Goal: Transaction & Acquisition: Purchase product/service

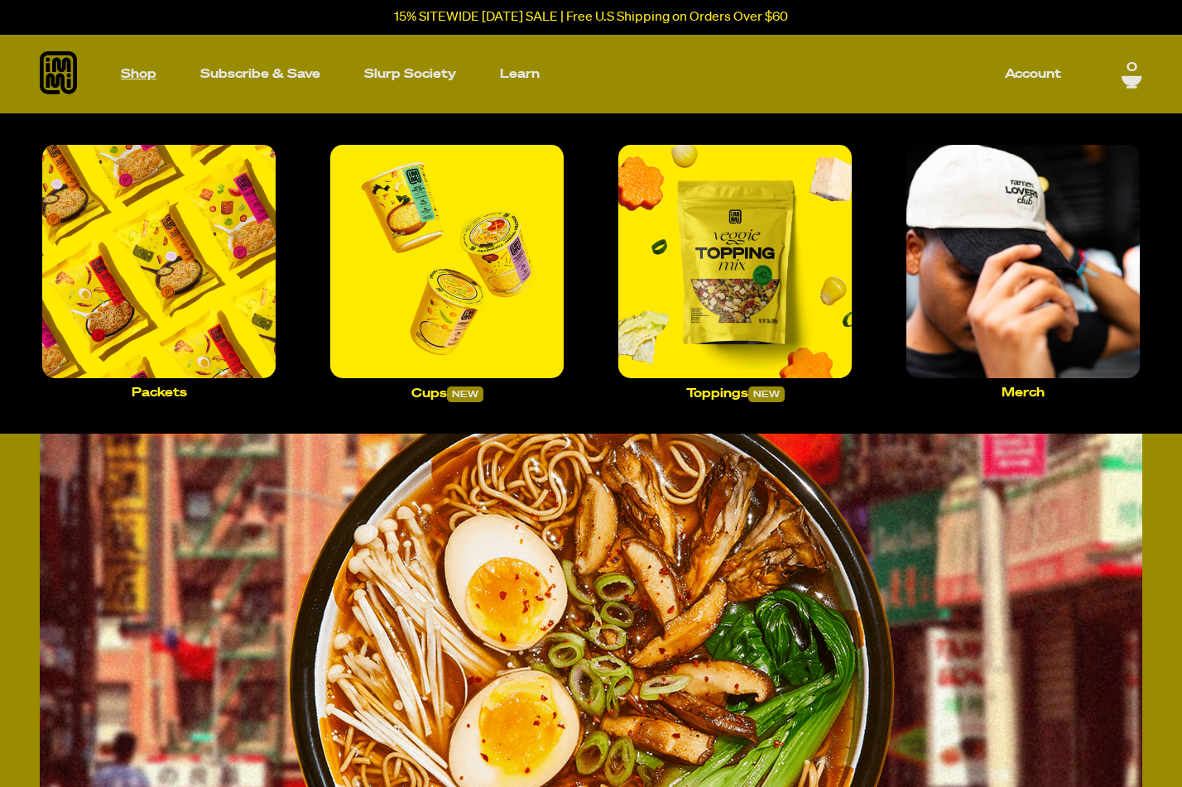
click at [146, 74] on p "Shop" at bounding box center [139, 74] width 36 height 12
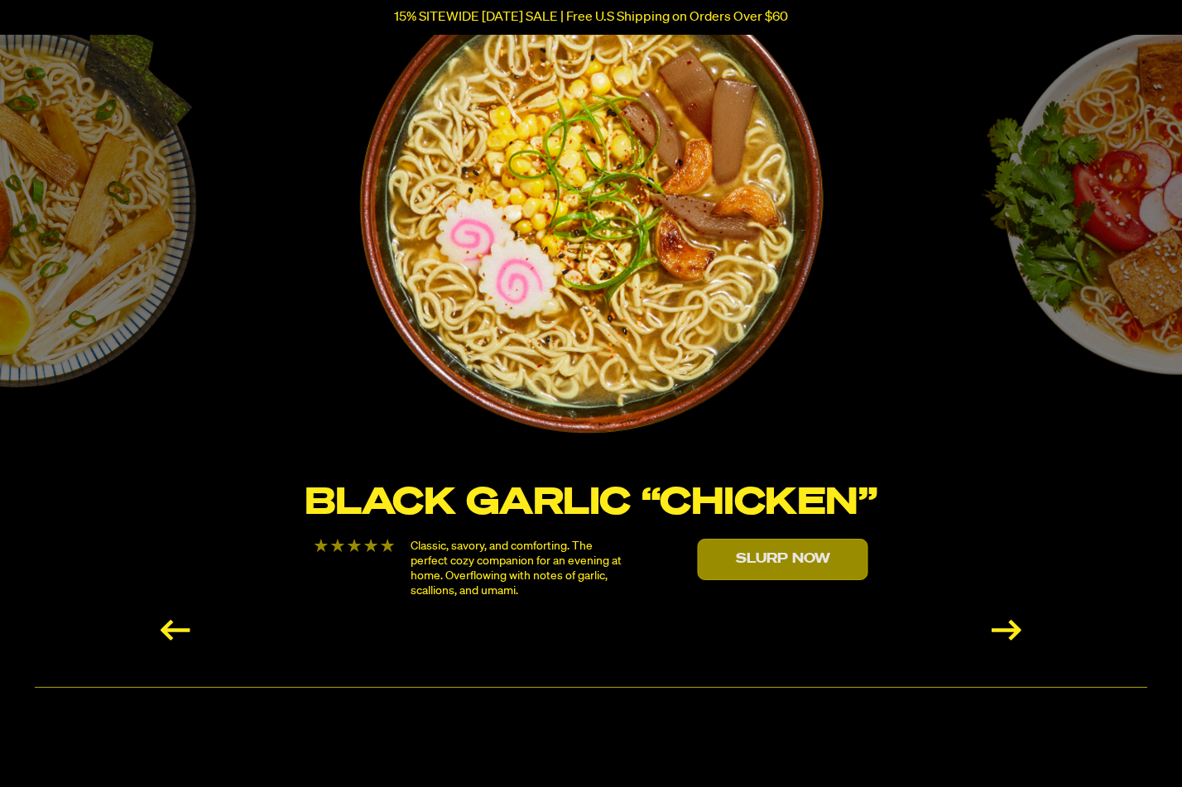
scroll to position [2896, 0]
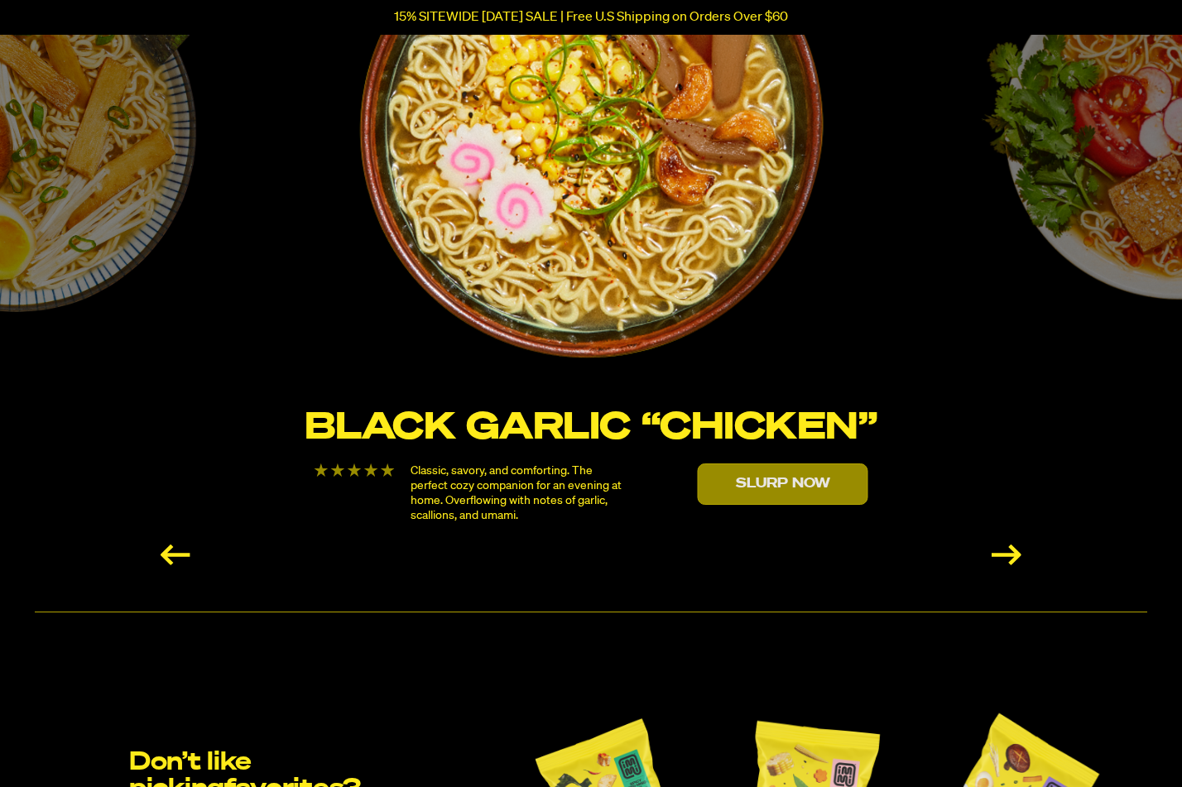
click at [558, 310] on img "1 / 6" at bounding box center [591, 126] width 468 height 468
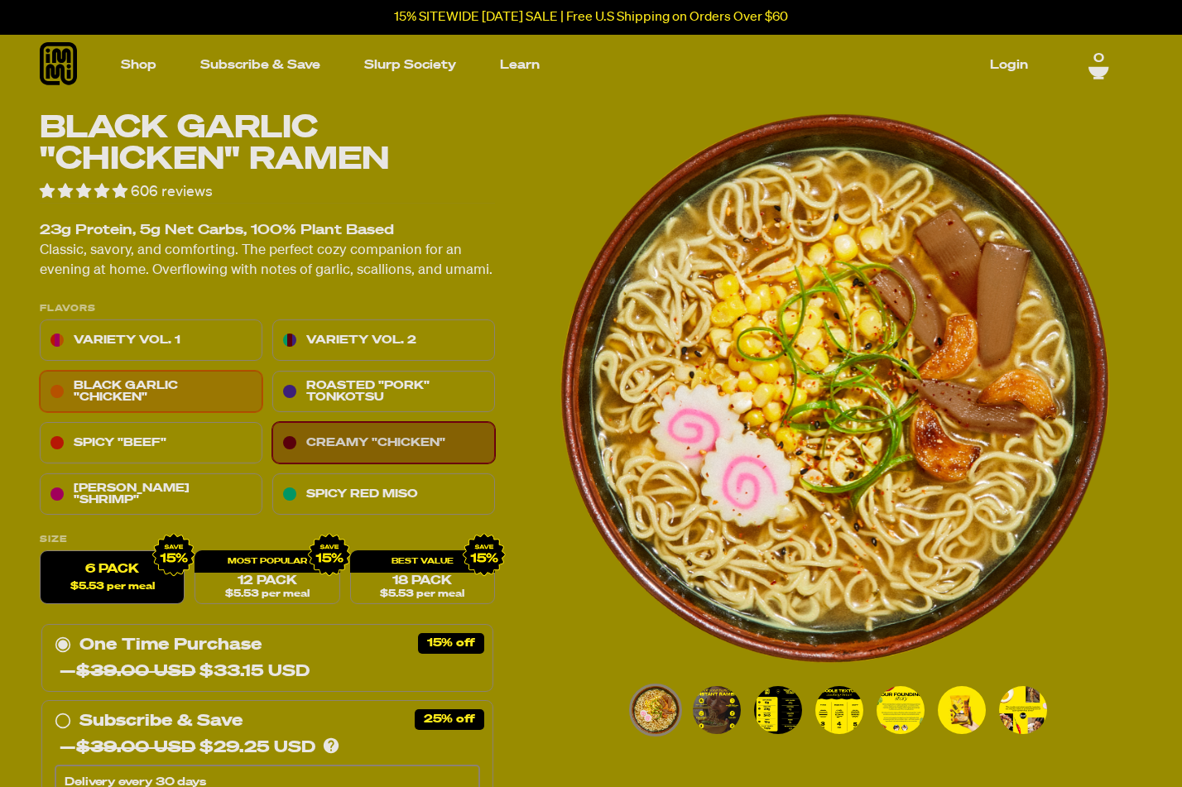
click at [438, 448] on link "Creamy "Chicken"" at bounding box center [383, 443] width 223 height 41
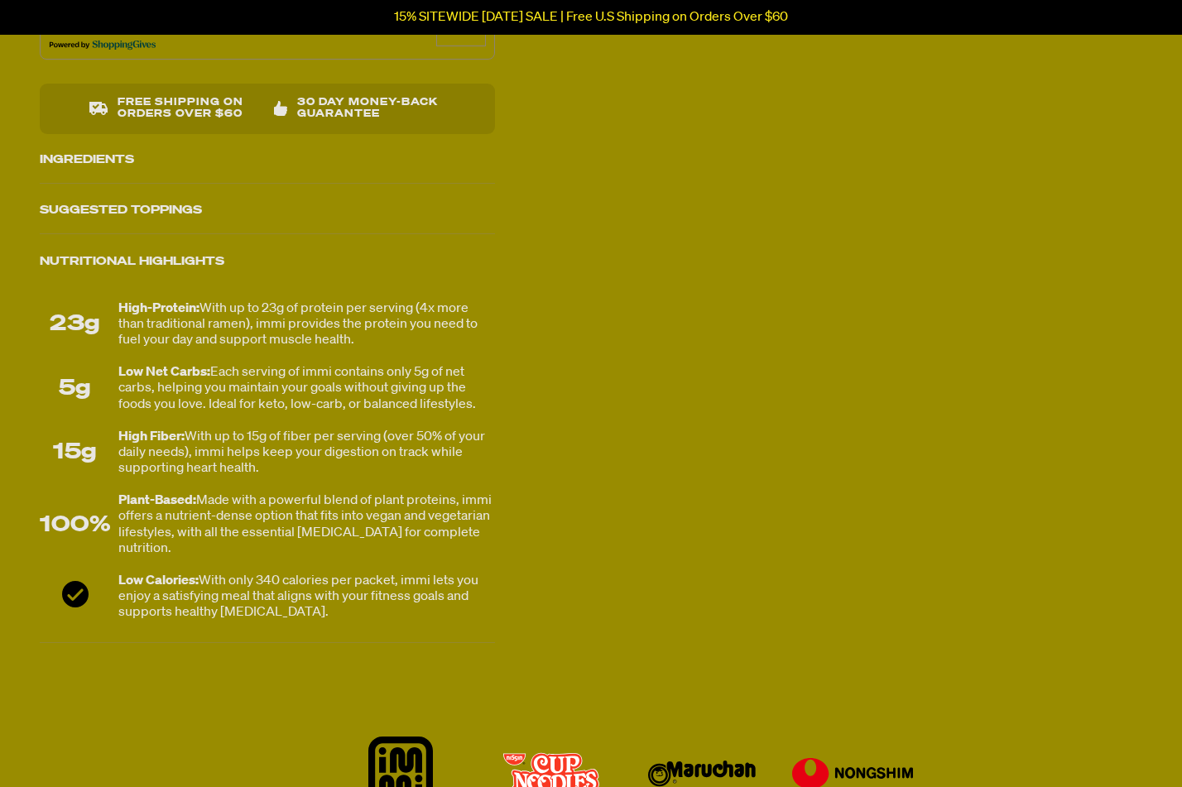
scroll to position [993, 0]
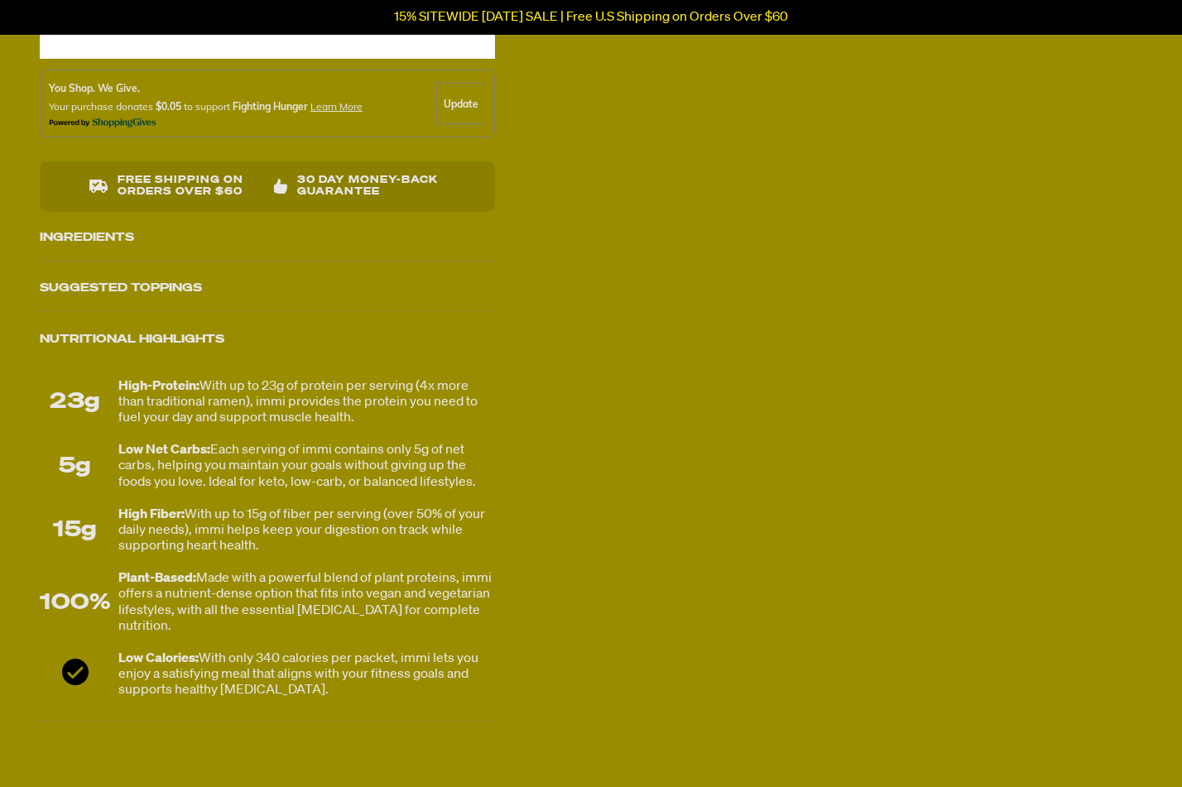
click at [358, 243] on div "Ingredients" at bounding box center [267, 237] width 455 height 46
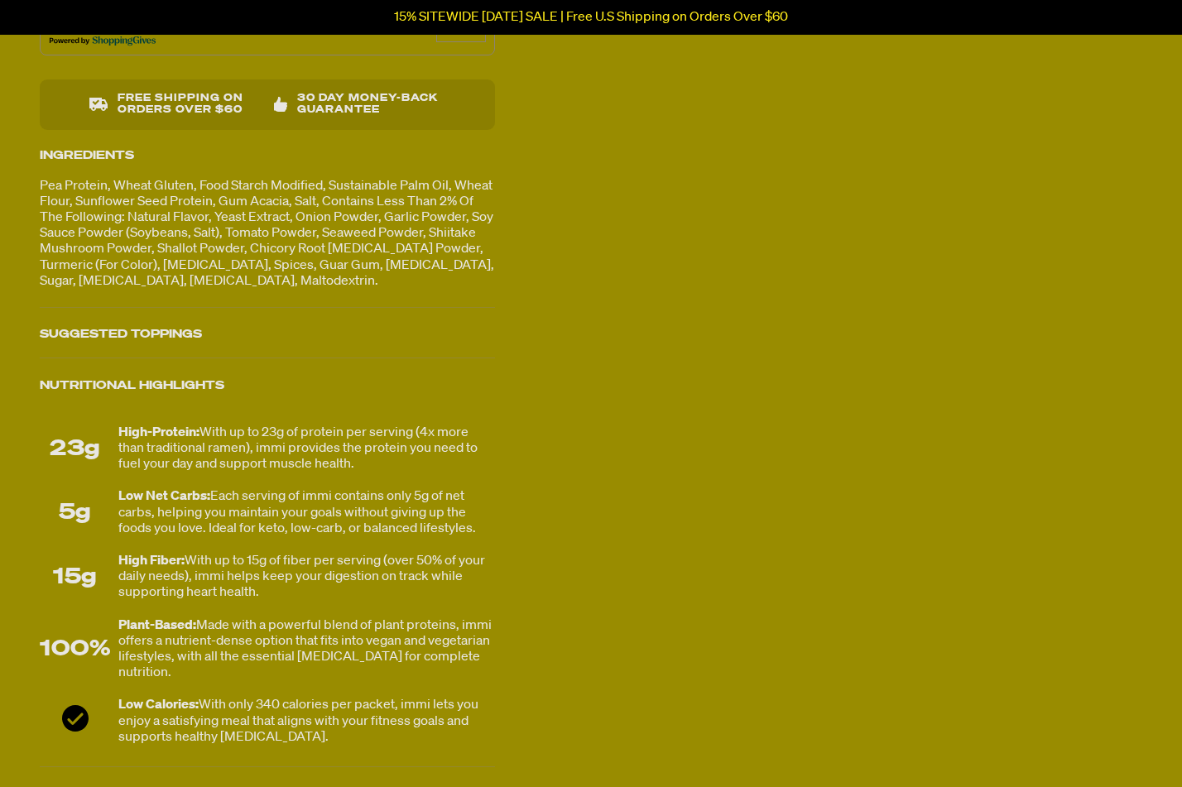
scroll to position [1076, 0]
click at [455, 384] on div "Nutritional Highlights" at bounding box center [267, 385] width 455 height 46
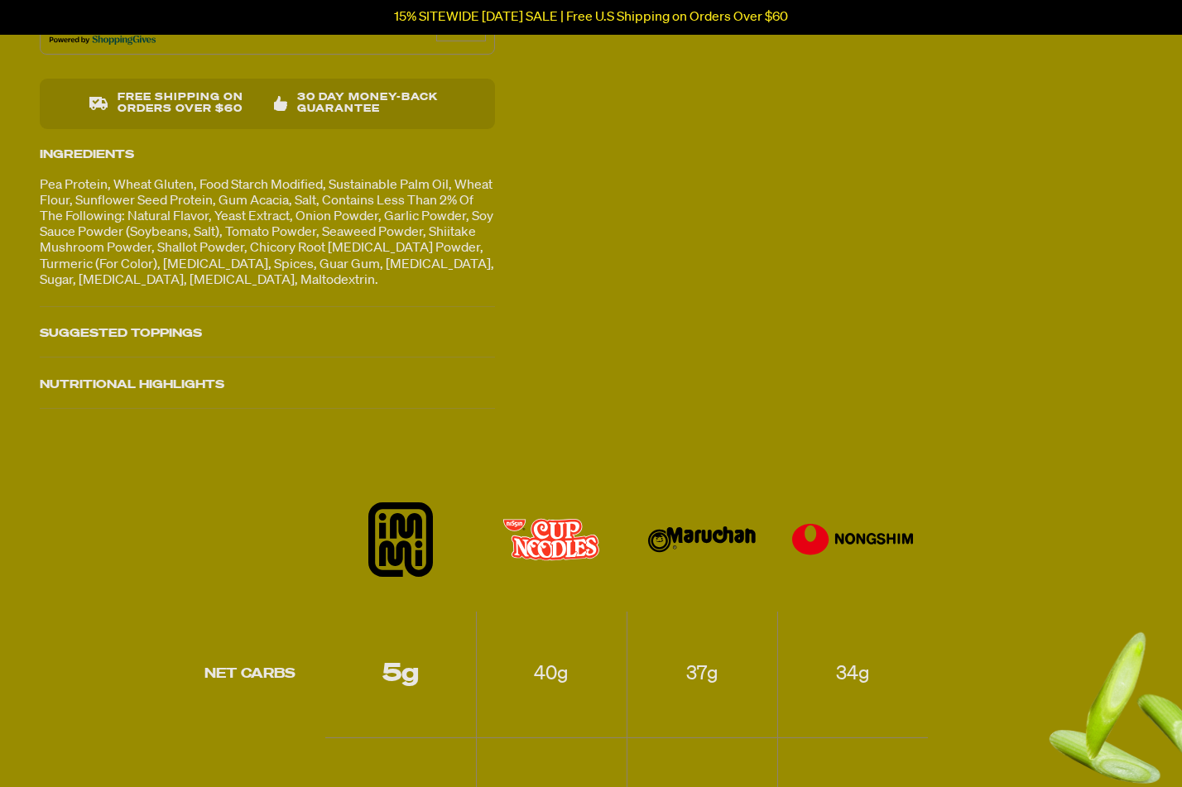
click at [450, 386] on div "Nutritional Highlights" at bounding box center [267, 385] width 455 height 46
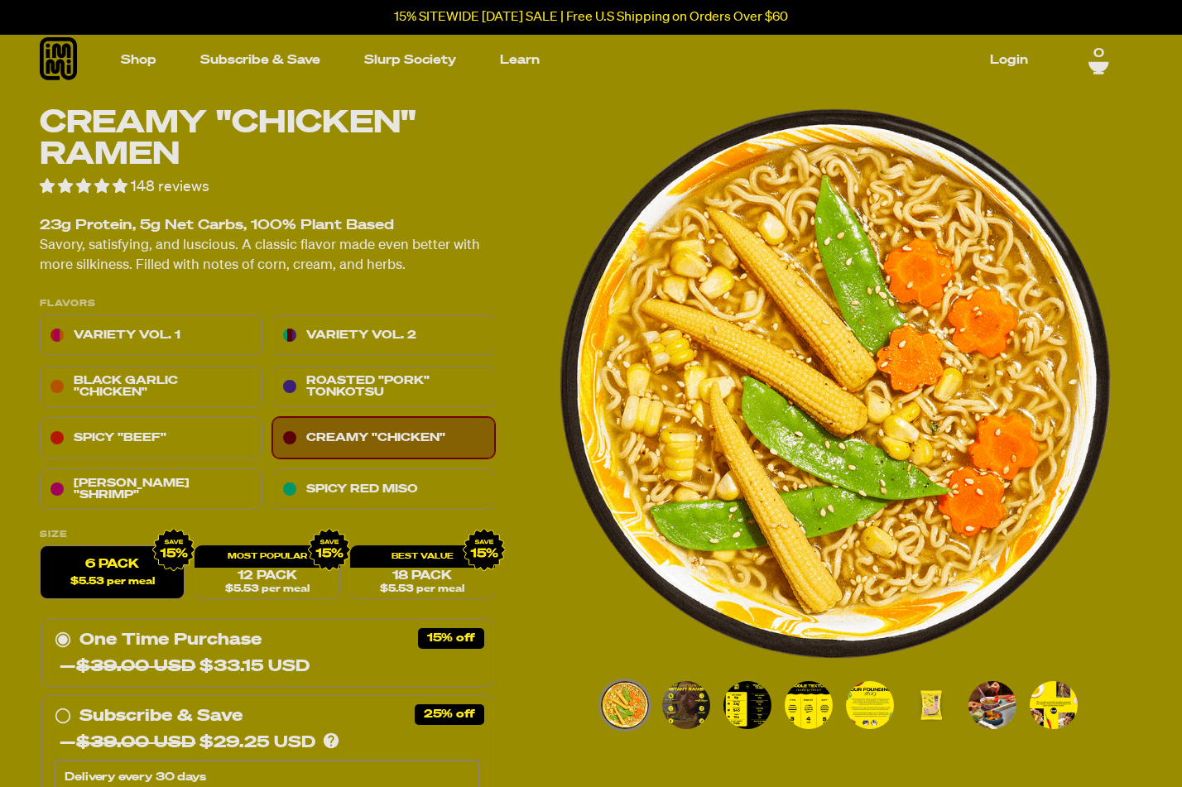
scroll to position [0, 0]
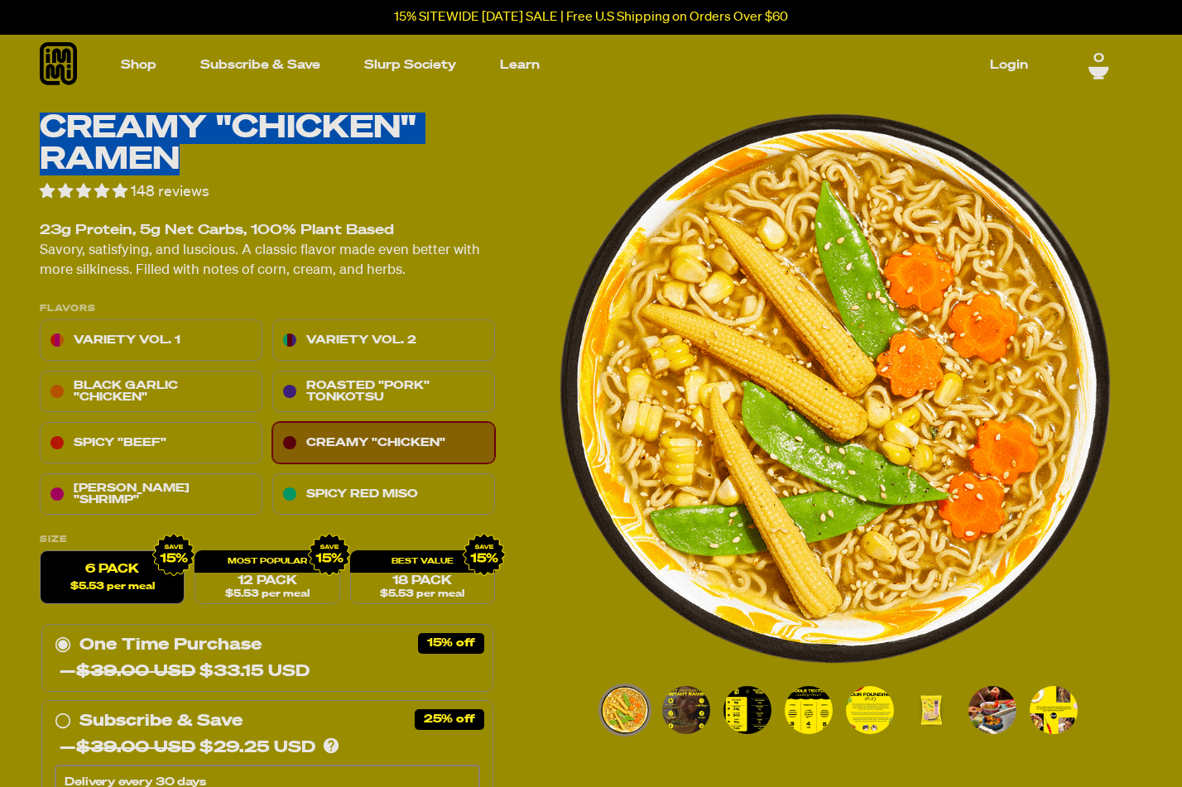
drag, startPoint x: 41, startPoint y: 124, endPoint x: 173, endPoint y: 161, distance: 137.3
click at [173, 161] on h1 "Creamy "Chicken" Ramen" at bounding box center [267, 144] width 455 height 63
click at [745, 710] on img "Go to slide 3" at bounding box center [747, 710] width 48 height 48
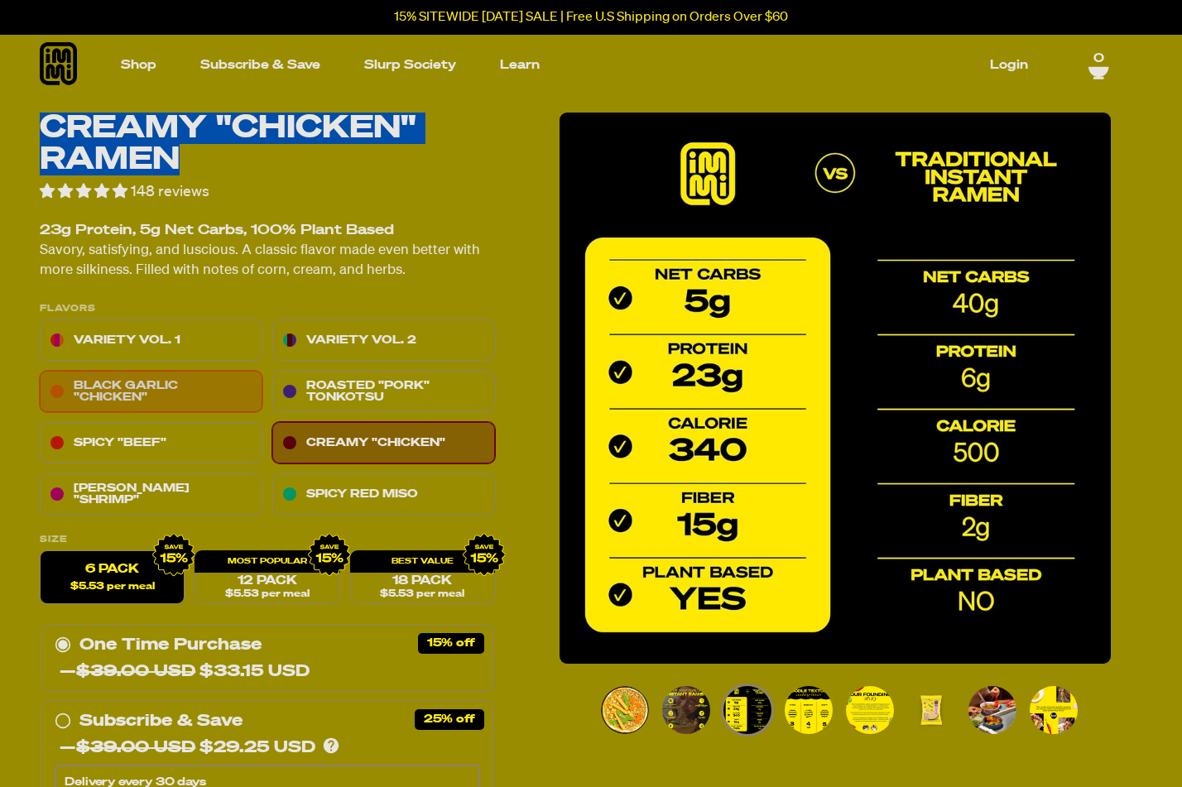
click at [213, 391] on link "Black Garlic "Chicken"" at bounding box center [151, 392] width 223 height 41
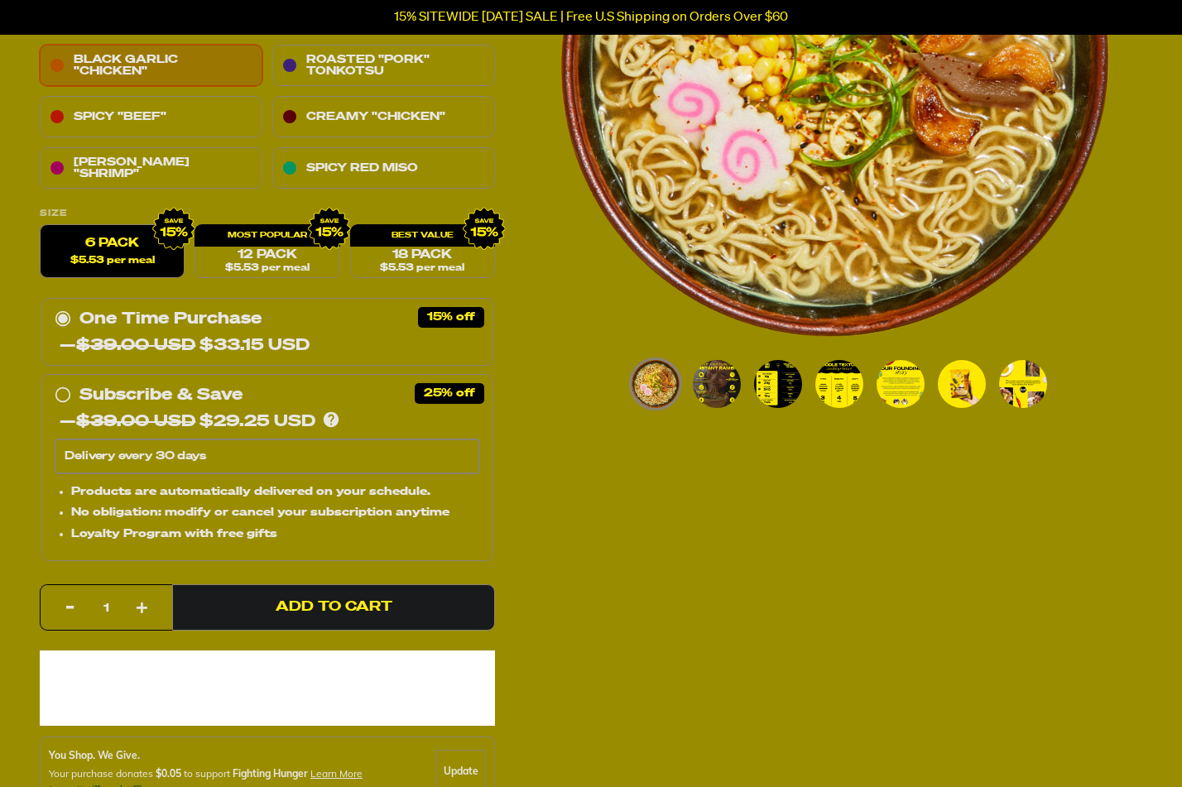
scroll to position [331, 0]
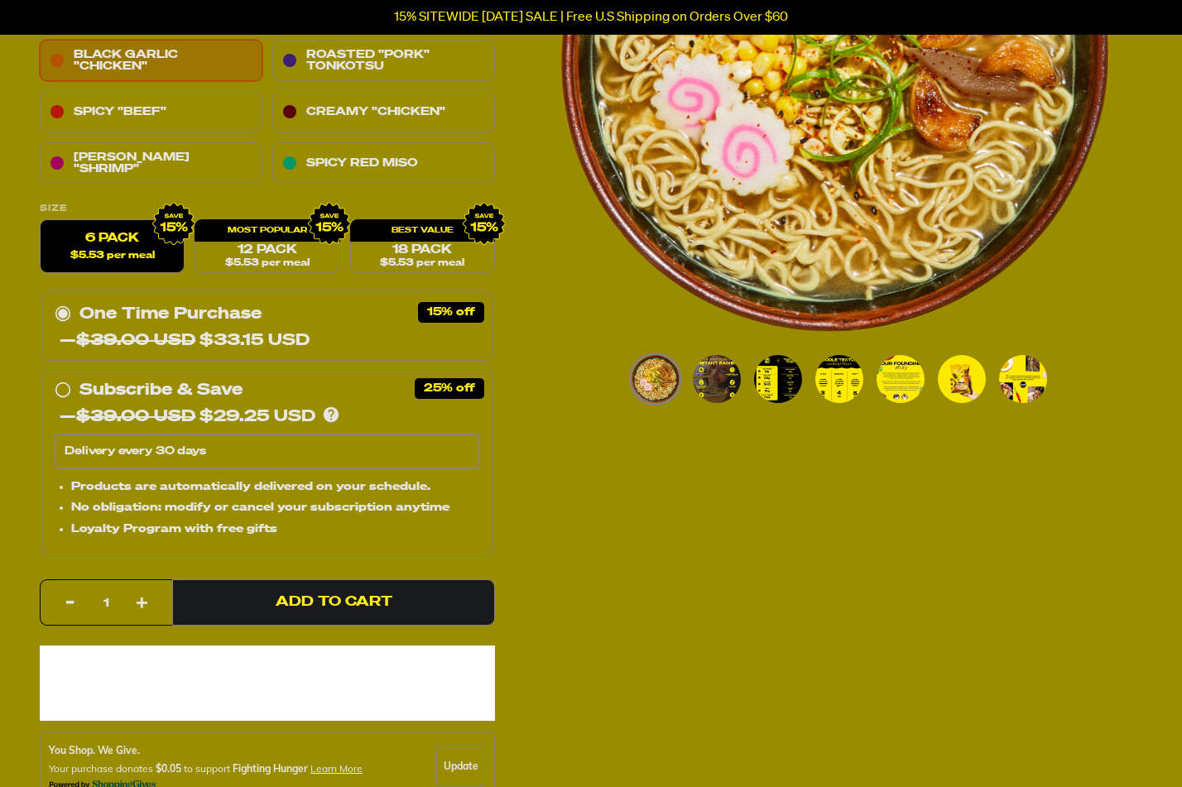
click at [773, 386] on img "Go to slide 3" at bounding box center [778, 379] width 48 height 48
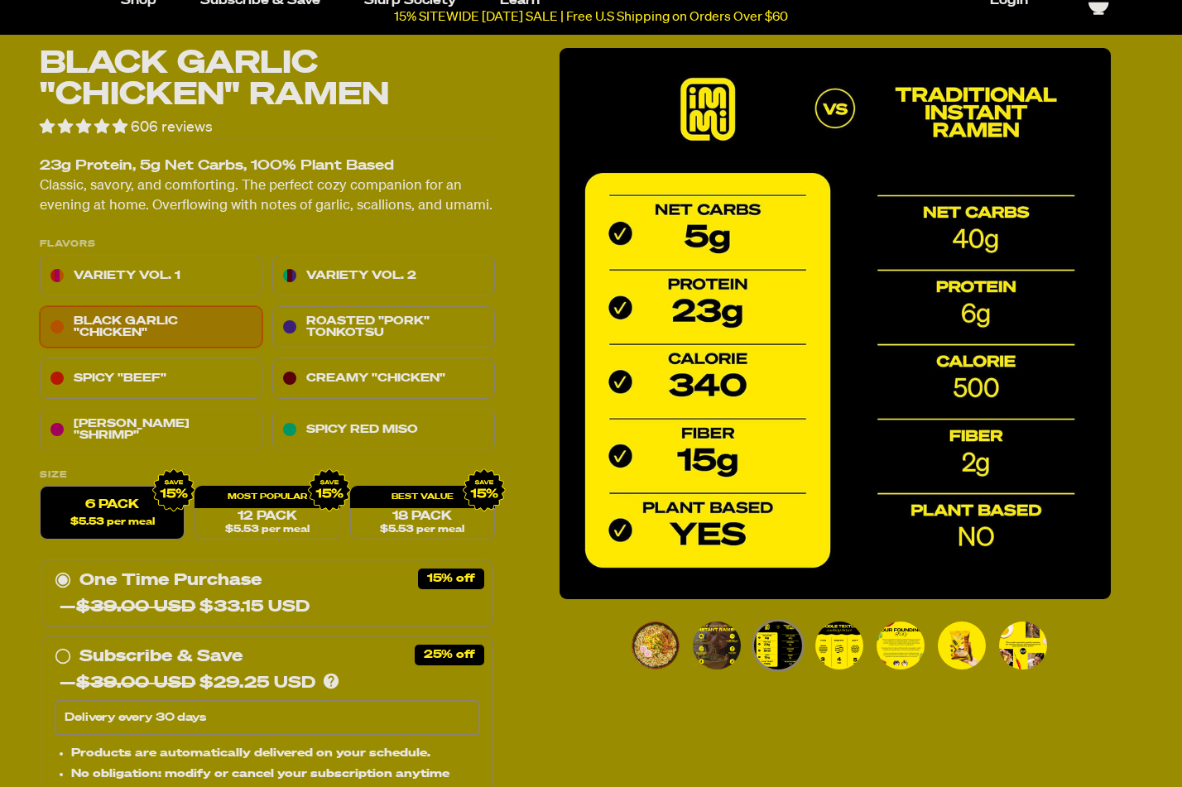
scroll to position [0, 0]
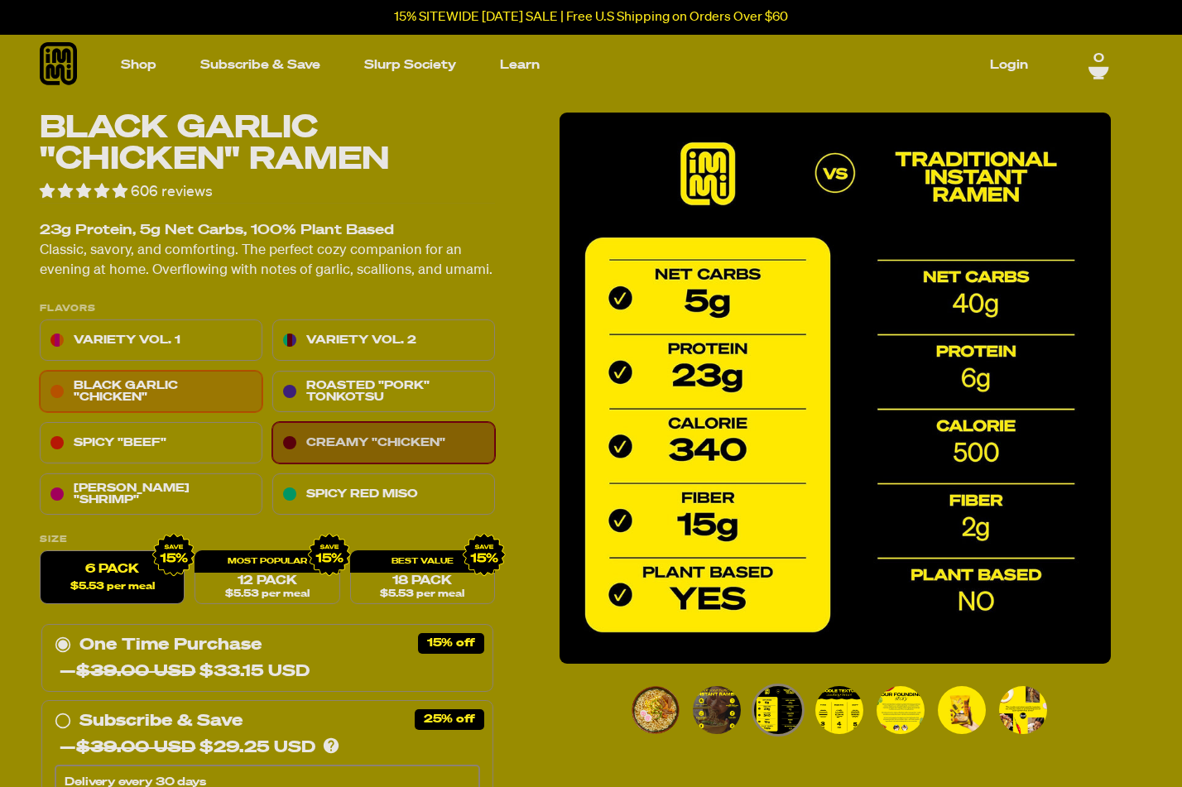
click at [382, 436] on link "Creamy "Chicken"" at bounding box center [383, 443] width 223 height 41
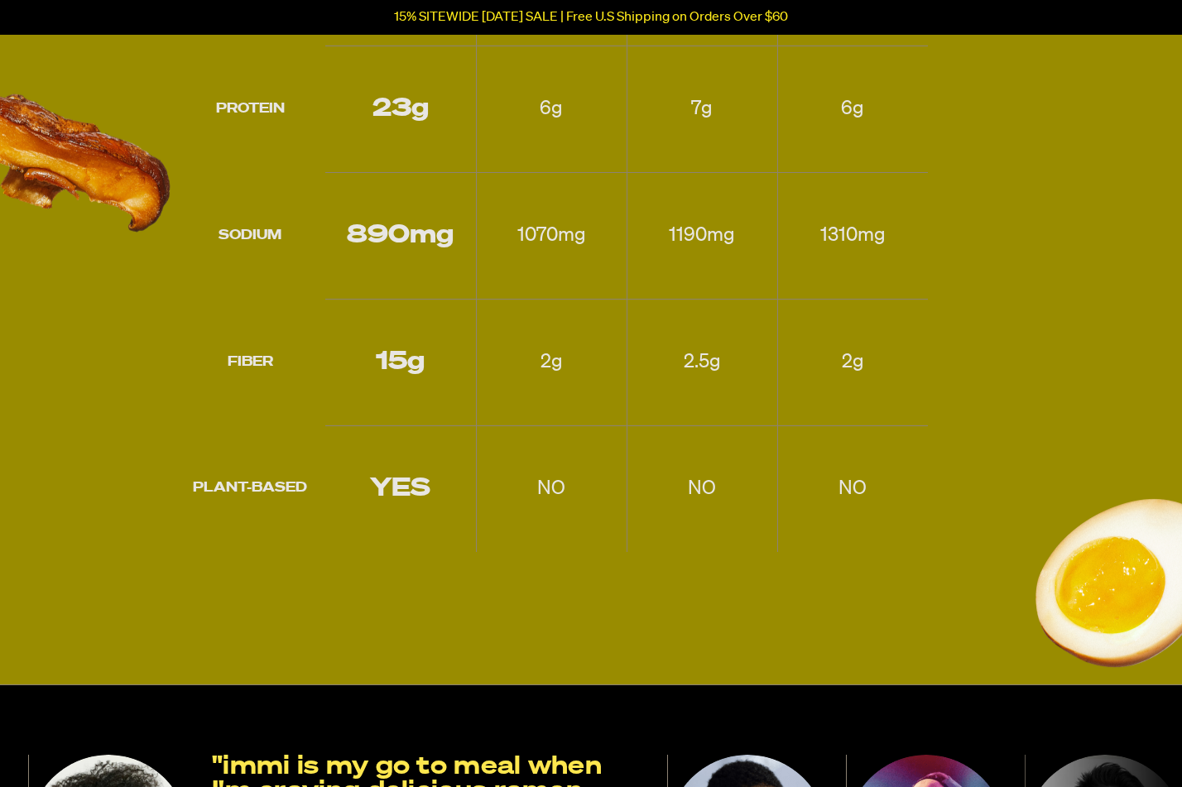
scroll to position [1572, 0]
